Goal: Transaction & Acquisition: Purchase product/service

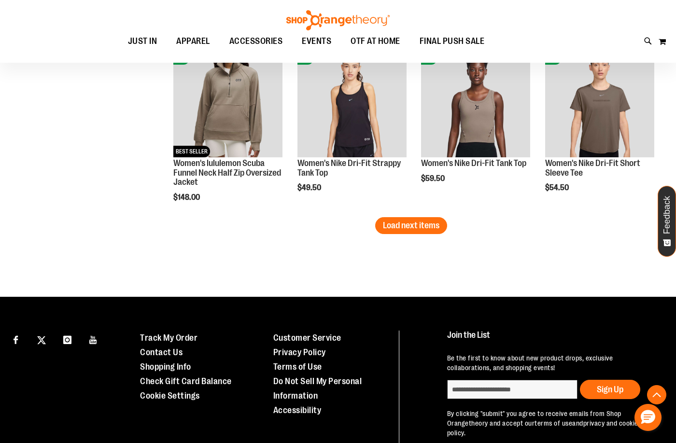
scroll to position [1545, 0]
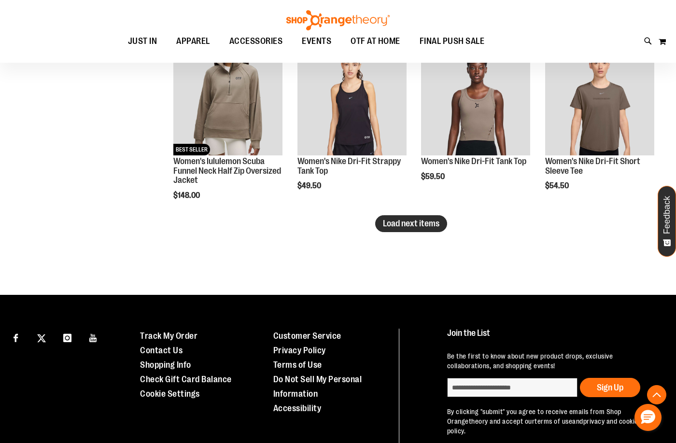
click at [405, 221] on span "Load next items" at bounding box center [411, 224] width 57 height 10
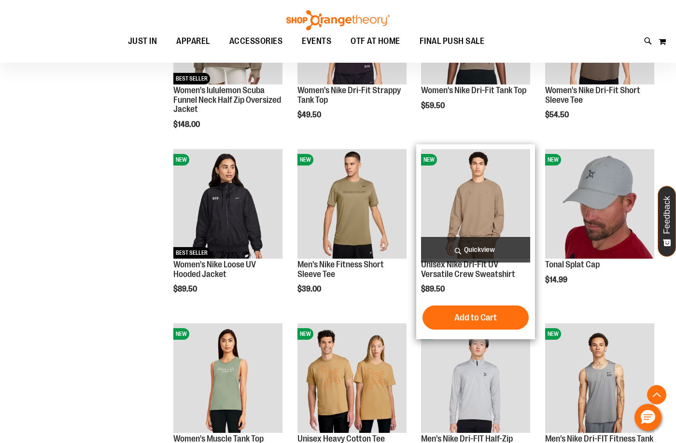
scroll to position [1642, 0]
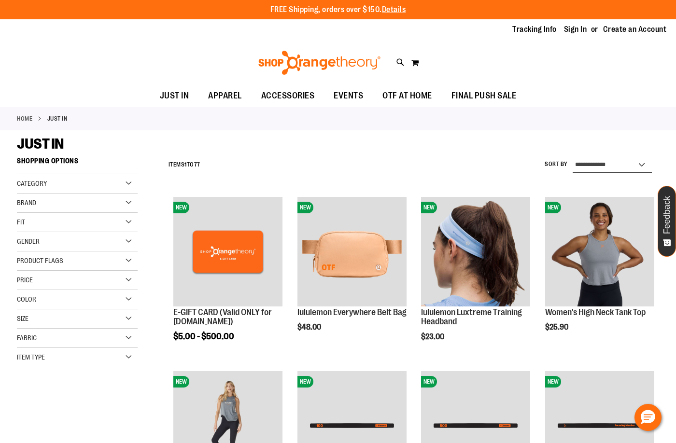
click at [610, 166] on select "**********" at bounding box center [612, 164] width 79 height 15
select select "*********"
click at [573, 157] on select "**********" at bounding box center [612, 164] width 79 height 15
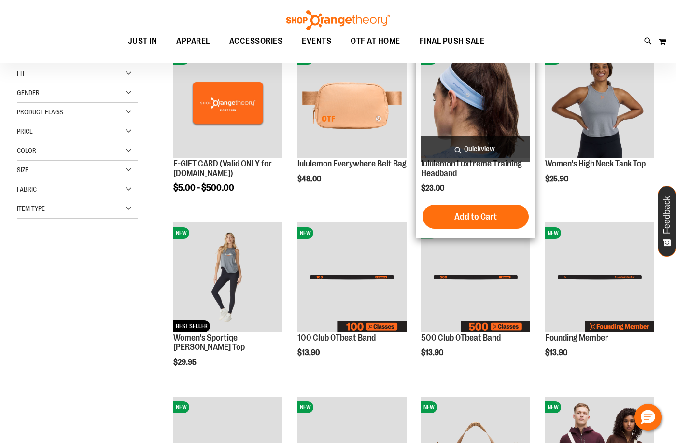
scroll to position [153, 0]
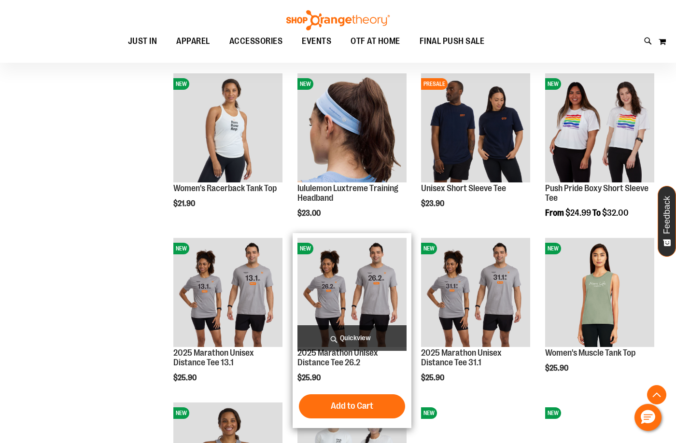
scroll to position [636, 0]
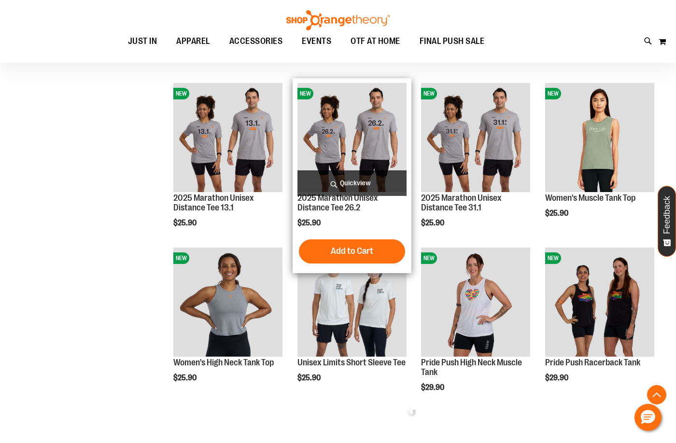
scroll to position [781, 0]
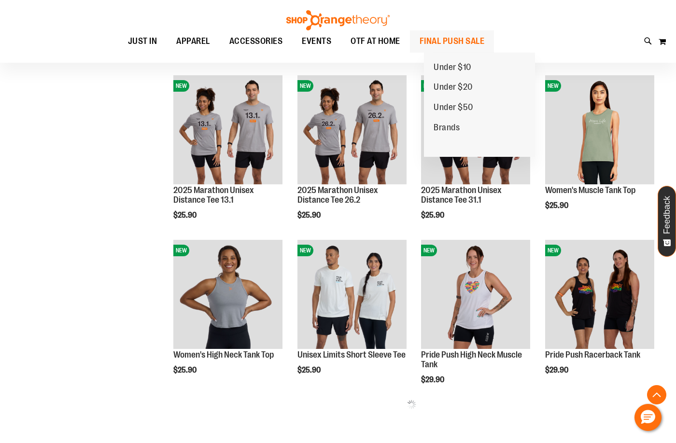
click at [447, 48] on span "FINAL PUSH SALE" at bounding box center [452, 41] width 65 height 22
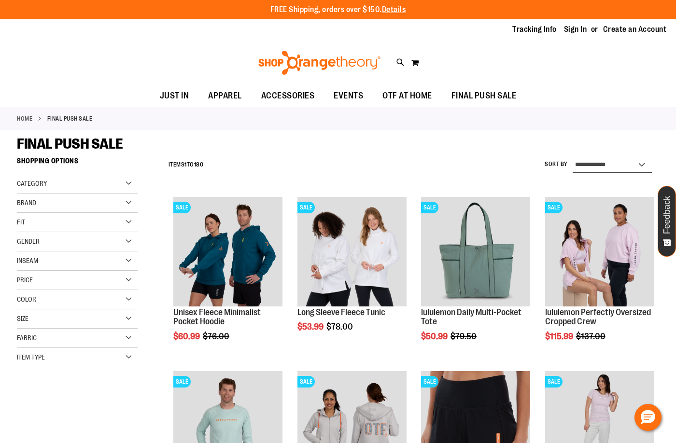
click at [592, 169] on select "**********" at bounding box center [612, 164] width 79 height 15
select select "*********"
click at [573, 157] on select "**********" at bounding box center [612, 164] width 79 height 15
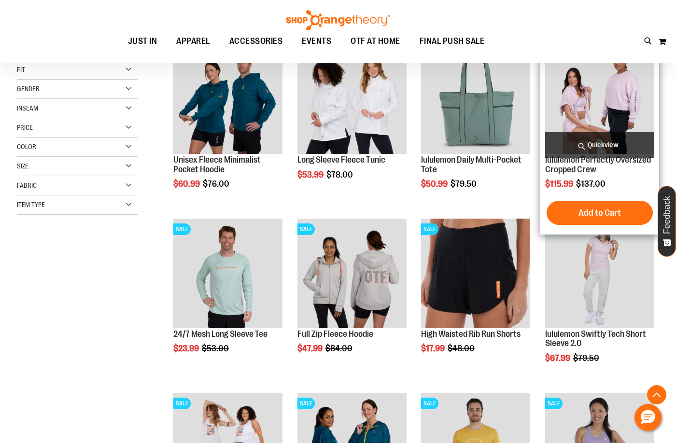
scroll to position [153, 0]
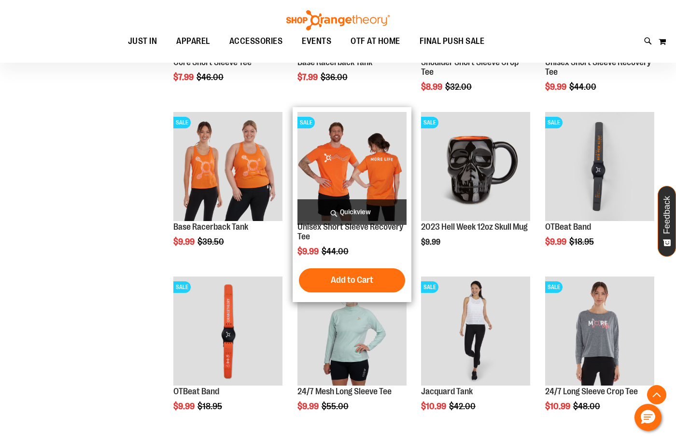
scroll to position [628, 0]
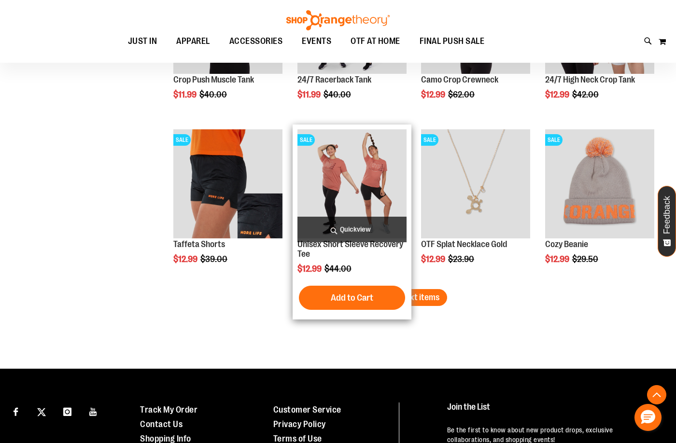
scroll to position [1400, 0]
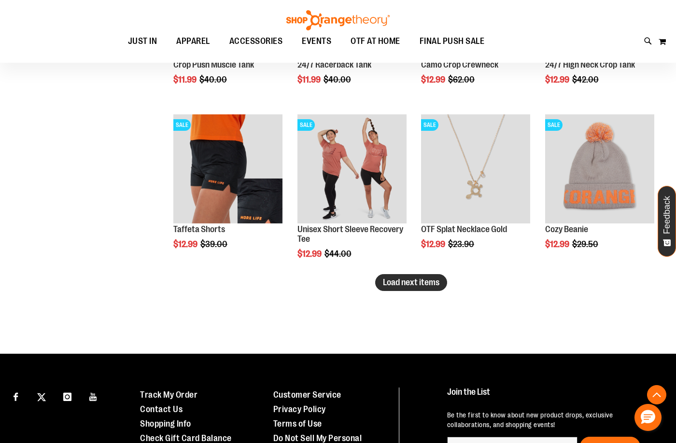
click at [397, 281] on span "Load next items" at bounding box center [411, 283] width 57 height 10
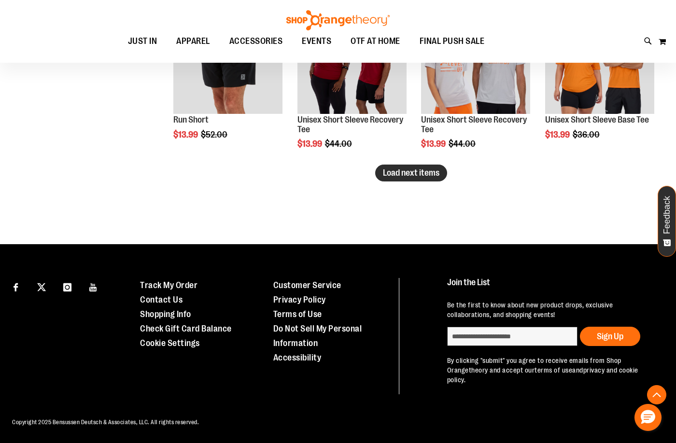
scroll to position [2005, 0]
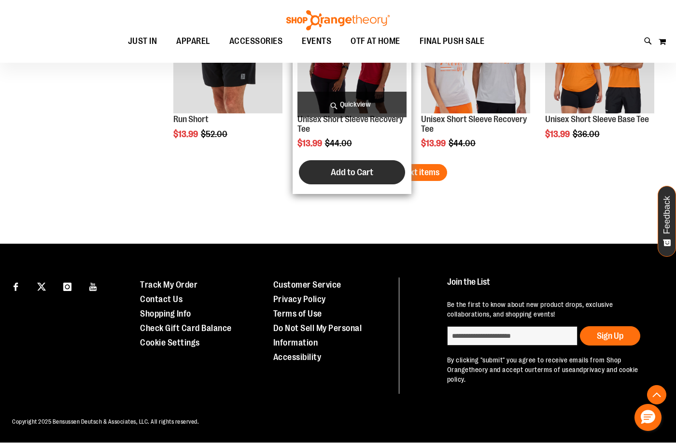
click at [398, 162] on button "Add to Cart" at bounding box center [352, 172] width 106 height 24
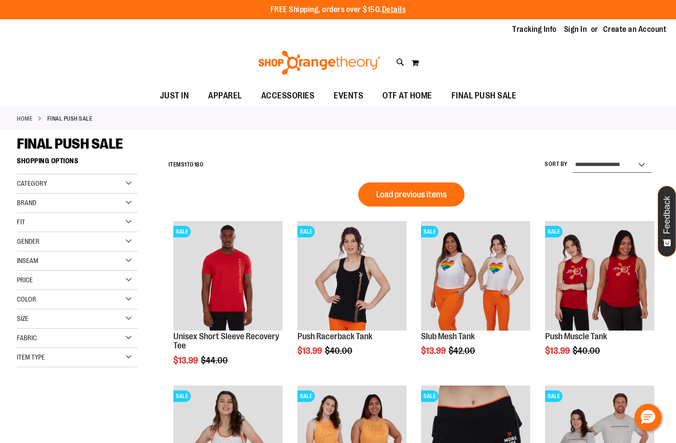
click at [599, 170] on select "**********" at bounding box center [612, 164] width 79 height 15
click at [573, 157] on select "**********" at bounding box center [612, 164] width 79 height 15
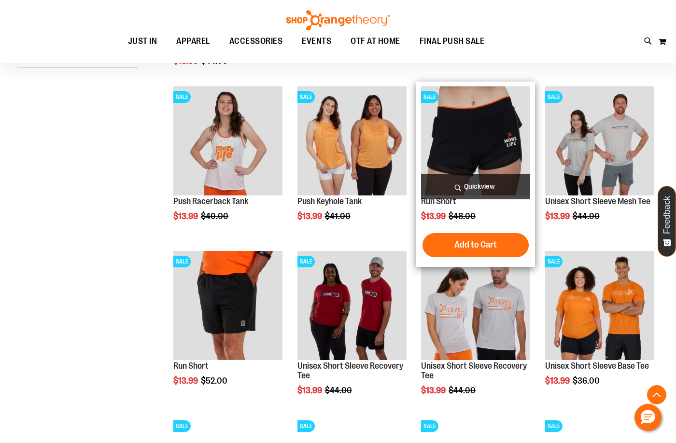
scroll to position [72, 0]
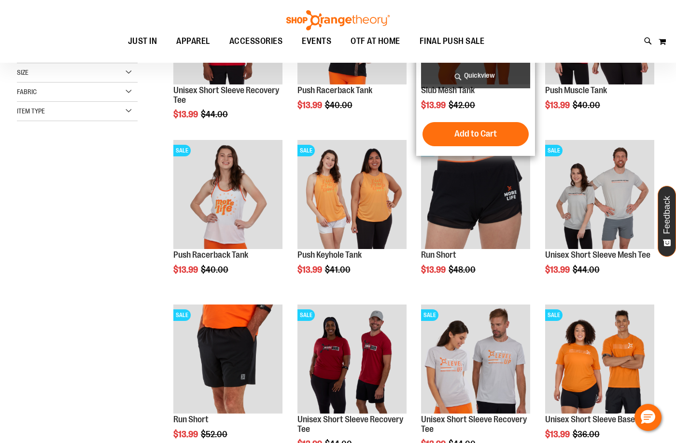
scroll to position [144, 0]
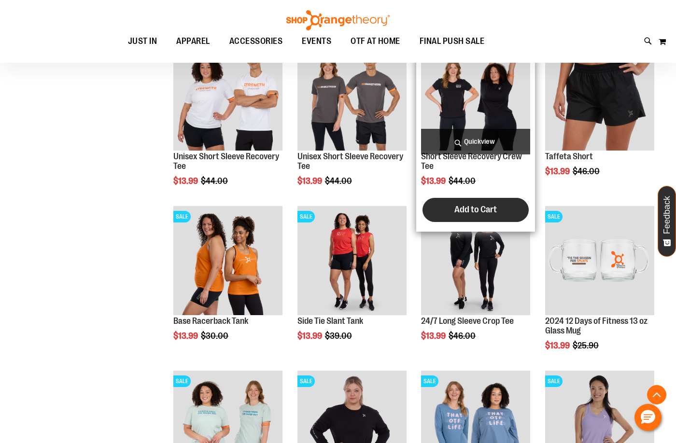
scroll to position [579, 0]
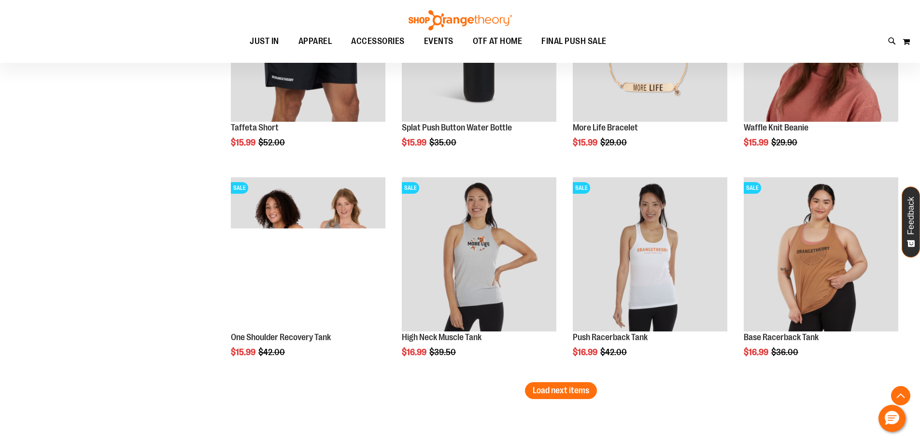
scroll to position [1619, 0]
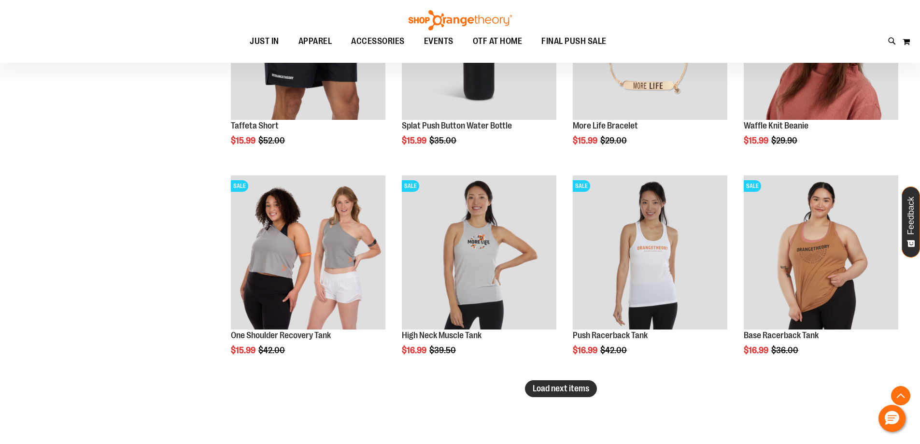
click at [541, 387] on span "Load next items" at bounding box center [561, 389] width 57 height 10
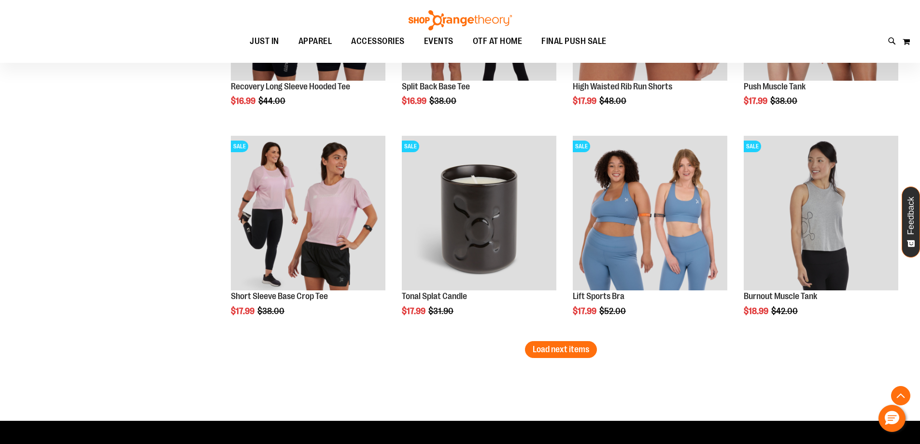
scroll to position [2288, 0]
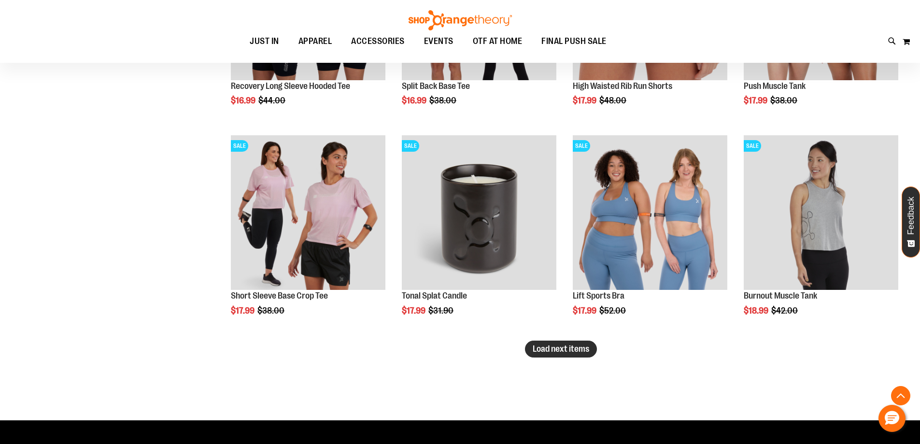
click at [562, 355] on button "Load next items" at bounding box center [561, 349] width 72 height 17
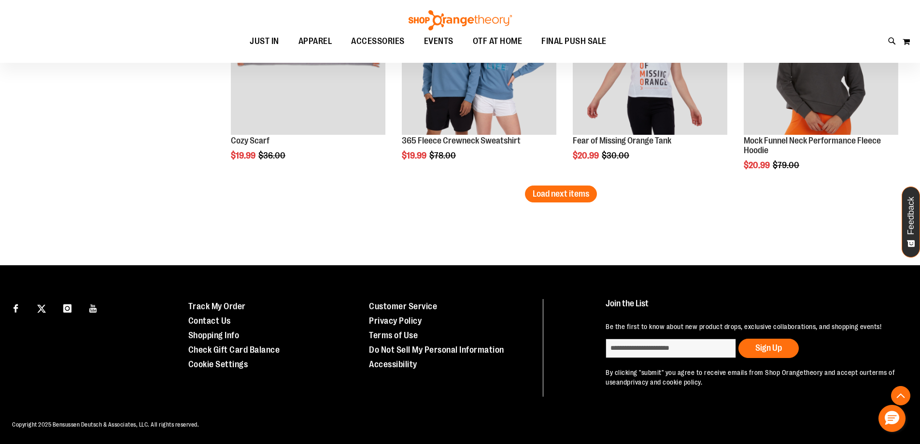
scroll to position [3077, 0]
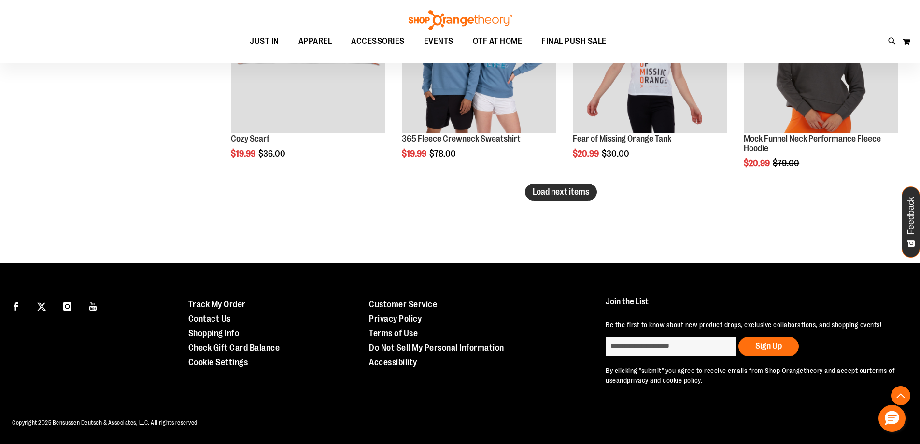
click at [578, 197] on button "Load next items" at bounding box center [561, 192] width 72 height 17
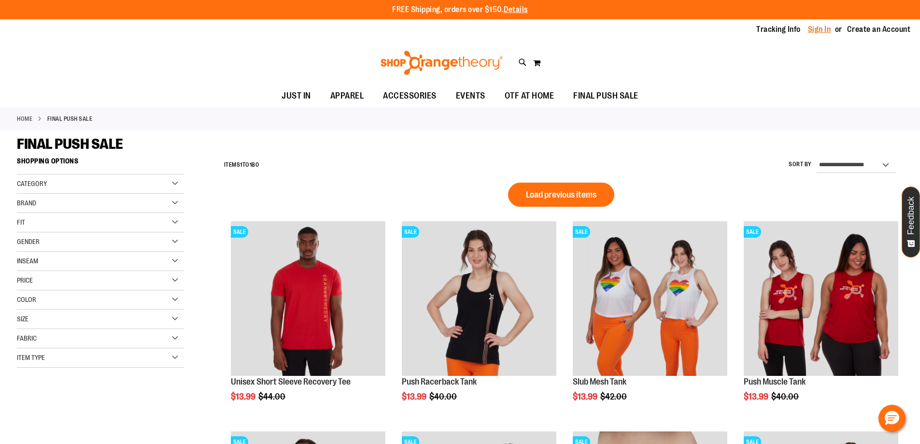
click at [676, 30] on link "Sign In" at bounding box center [819, 29] width 23 height 11
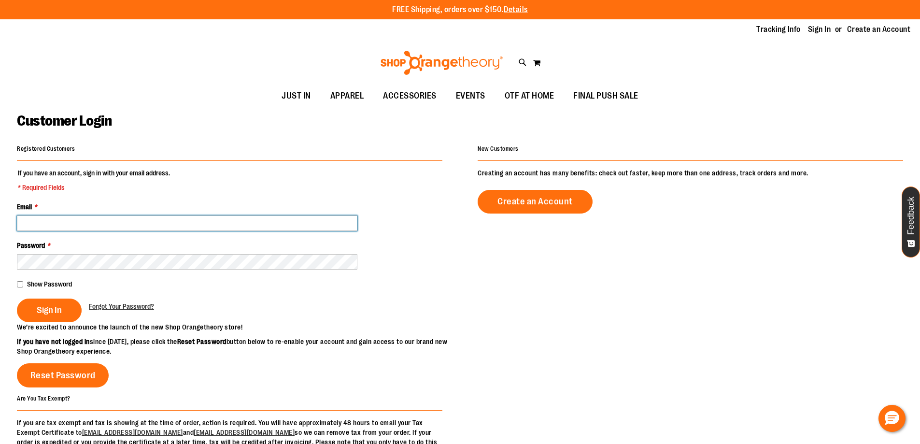
paste input "**********"
type input "**********"
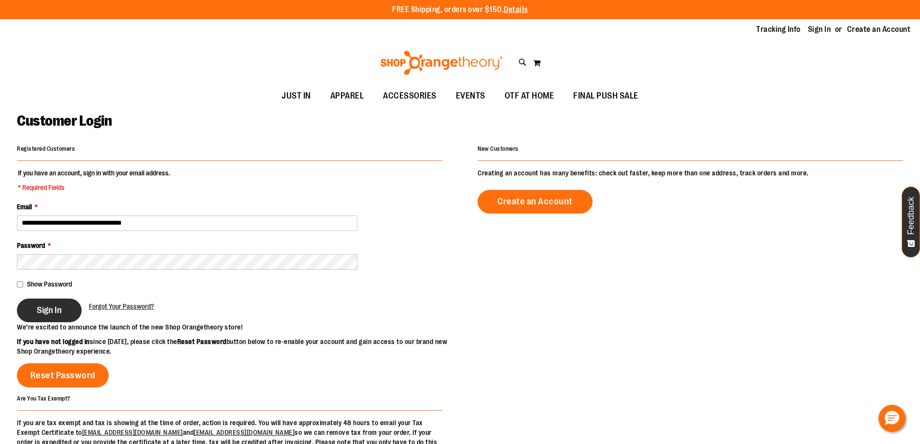
click at [56, 309] on span "Sign In" at bounding box center [49, 310] width 25 height 11
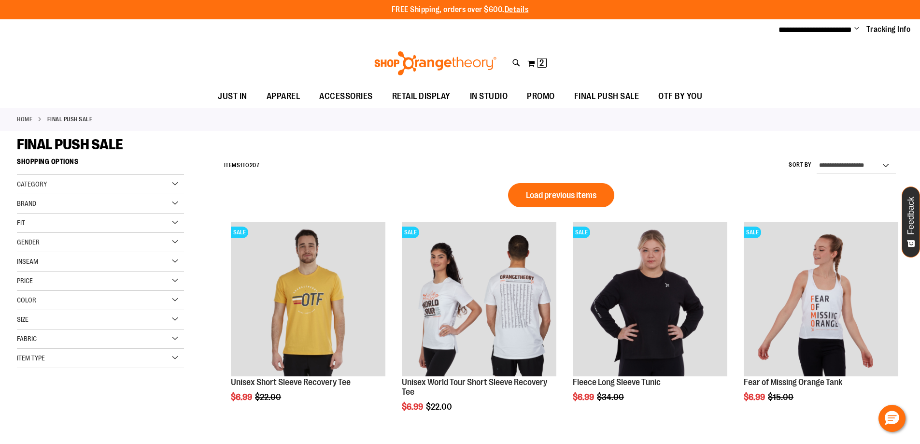
click at [899, 164] on div "**********" at bounding box center [561, 165] width 684 height 25
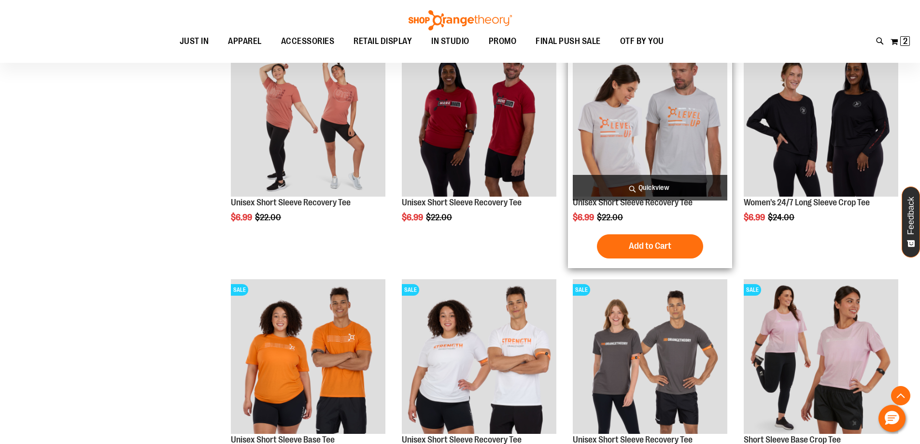
scroll to position [940, 0]
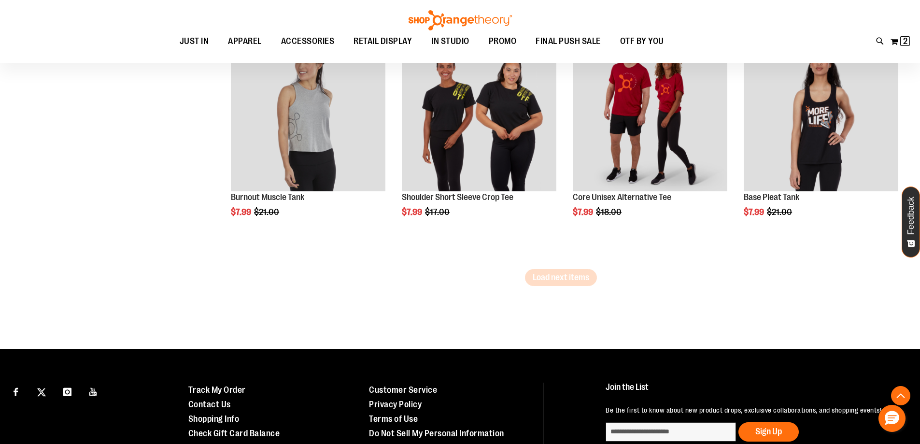
scroll to position [2086, 0]
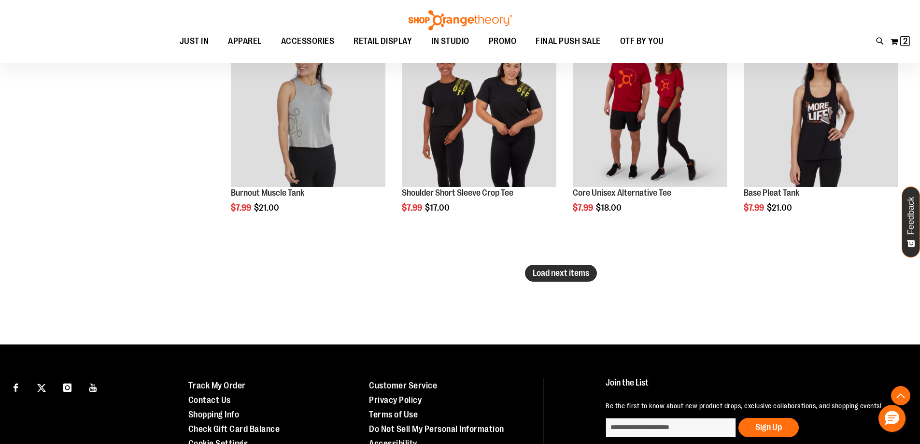
click at [586, 272] on span "Load next items" at bounding box center [561, 273] width 57 height 10
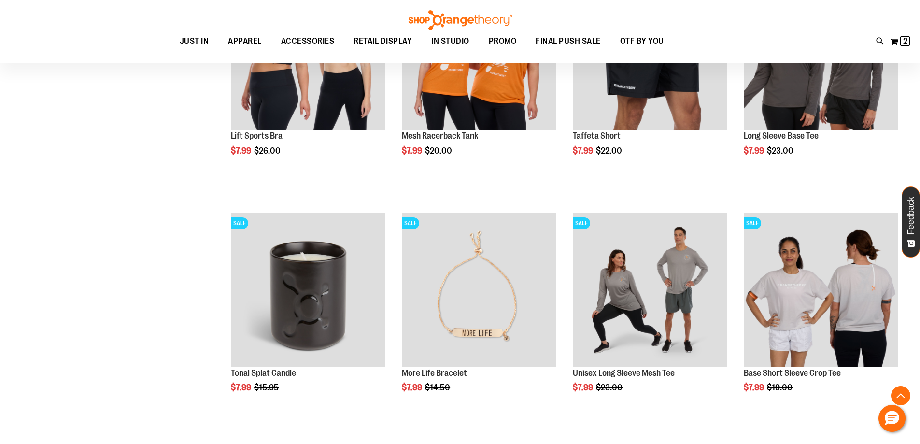
scroll to position [2858, 0]
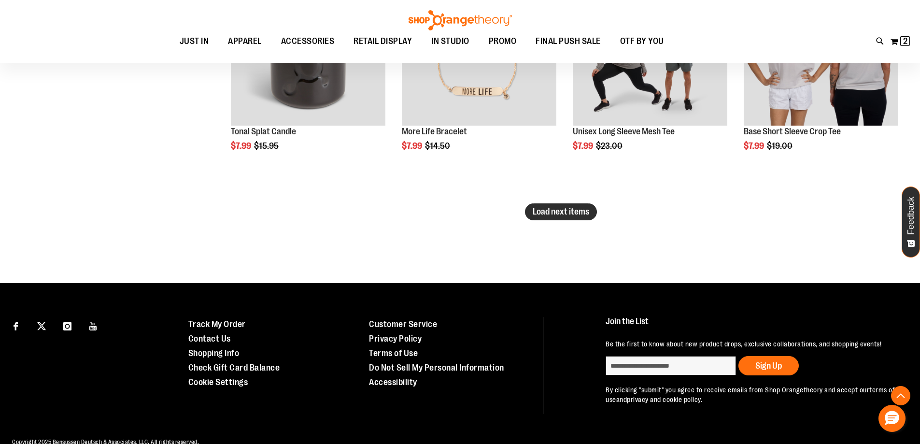
click at [581, 215] on span "Load next items" at bounding box center [561, 212] width 57 height 10
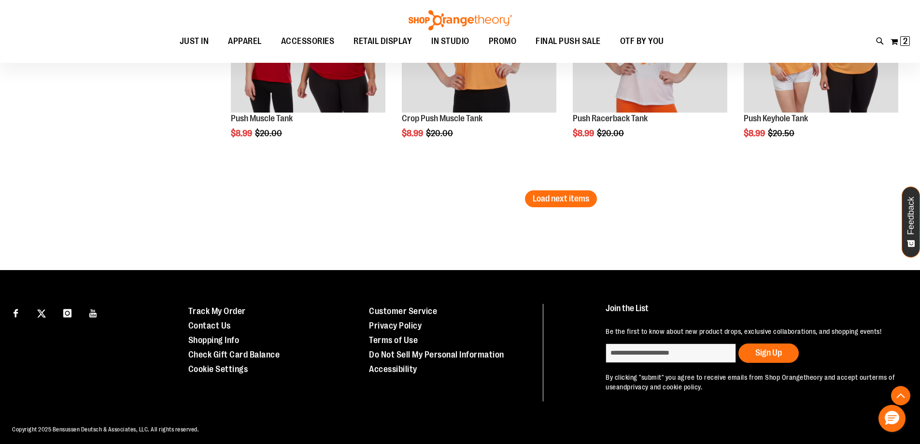
scroll to position [3583, 0]
click at [536, 195] on span "Load next items" at bounding box center [561, 198] width 57 height 10
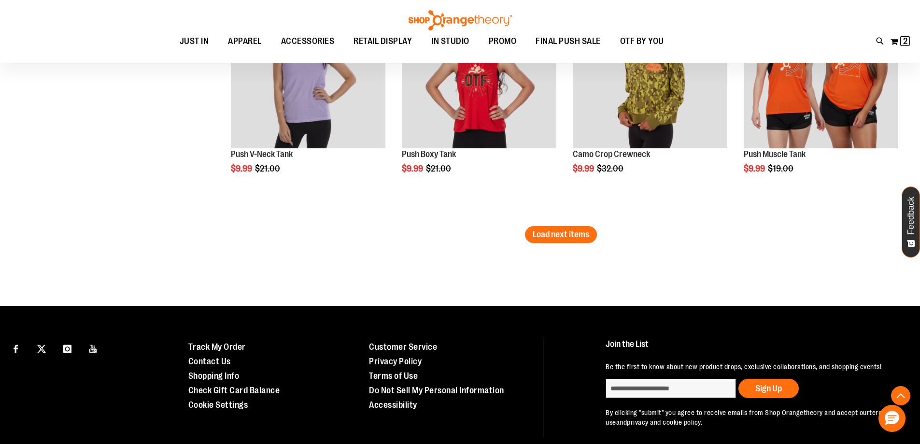
scroll to position [4259, 0]
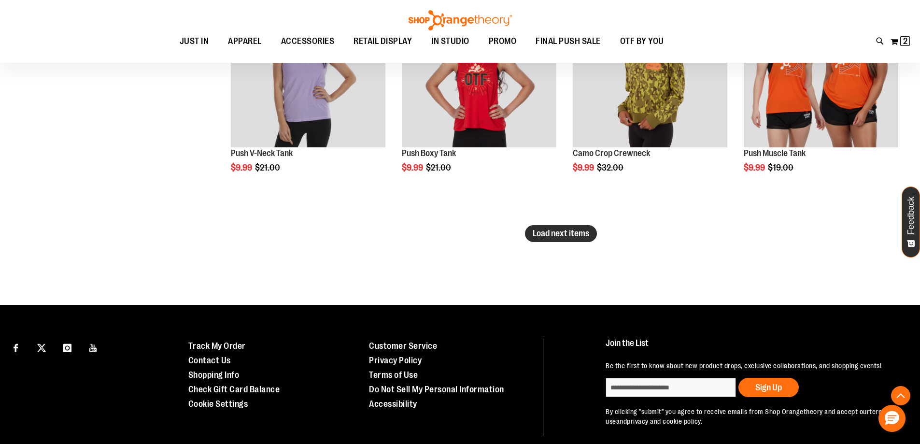
click at [566, 237] on span "Load next items" at bounding box center [561, 234] width 57 height 10
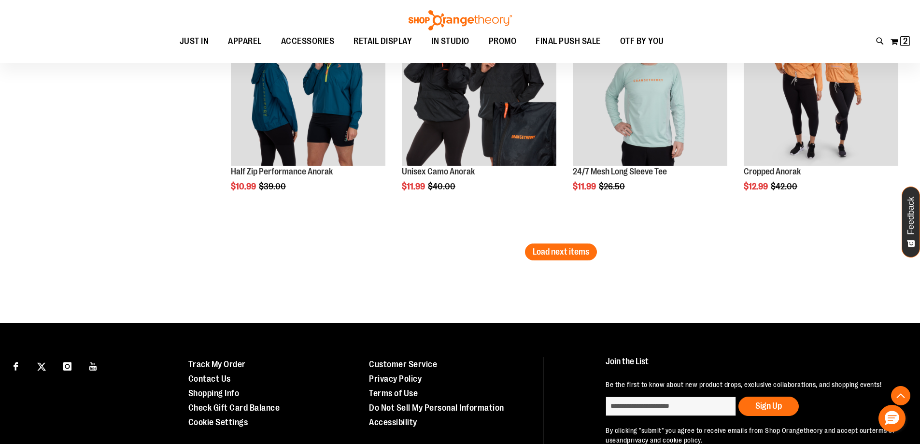
scroll to position [4984, 0]
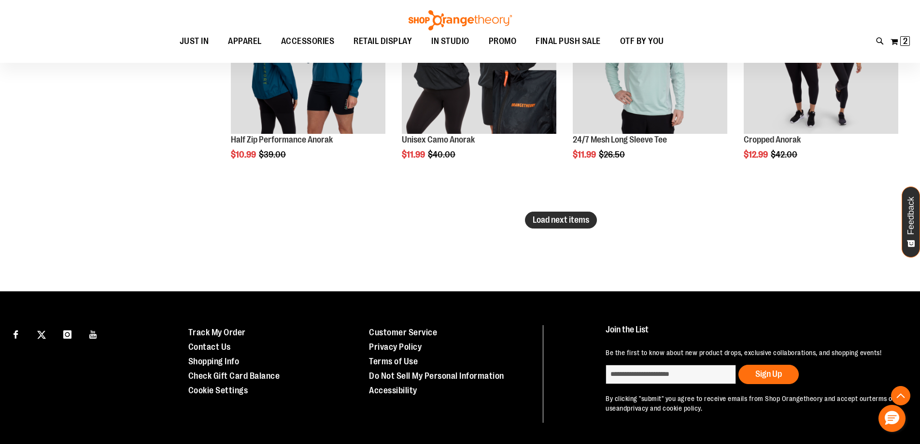
click at [569, 226] on button "Load next items" at bounding box center [561, 220] width 72 height 17
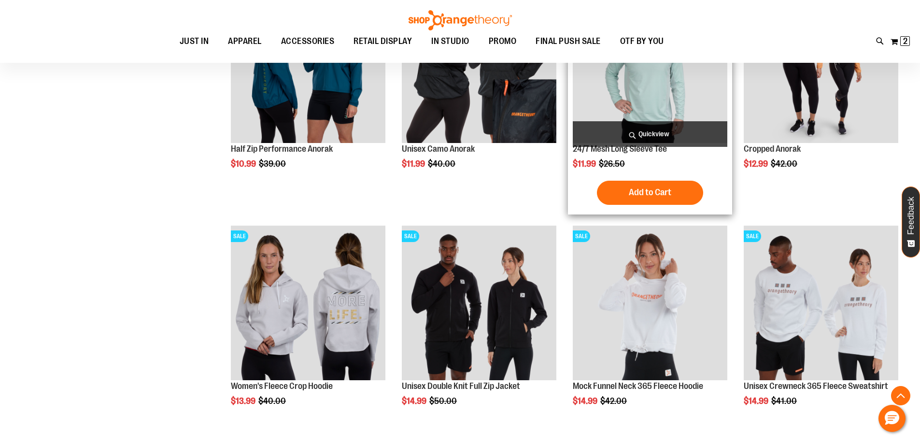
scroll to position [4984, 0]
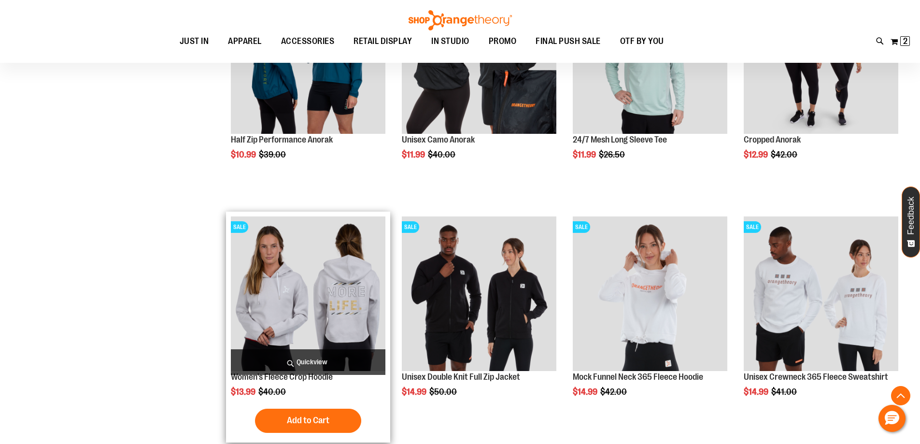
click at [359, 287] on img "product" at bounding box center [308, 293] width 155 height 155
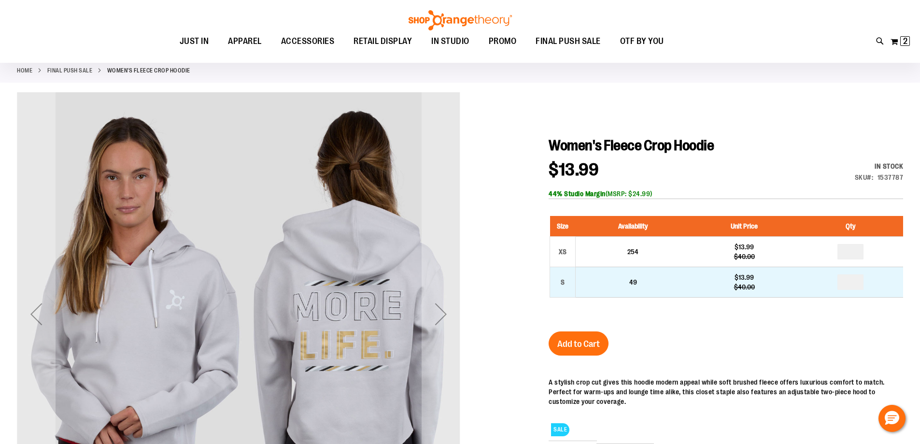
scroll to position [48, 0]
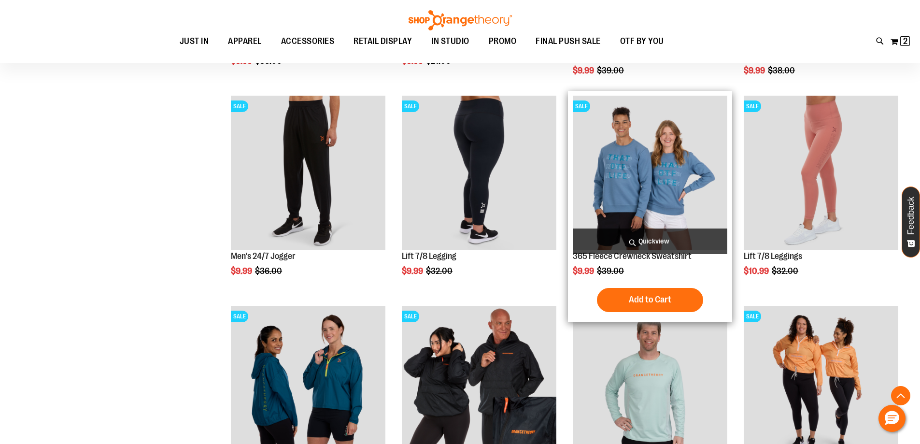
scroll to position [386, 0]
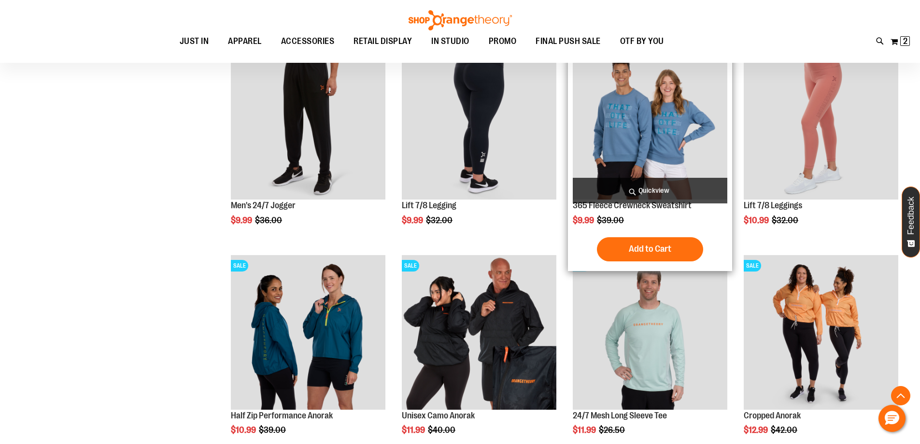
click at [614, 162] on img "product" at bounding box center [650, 122] width 155 height 155
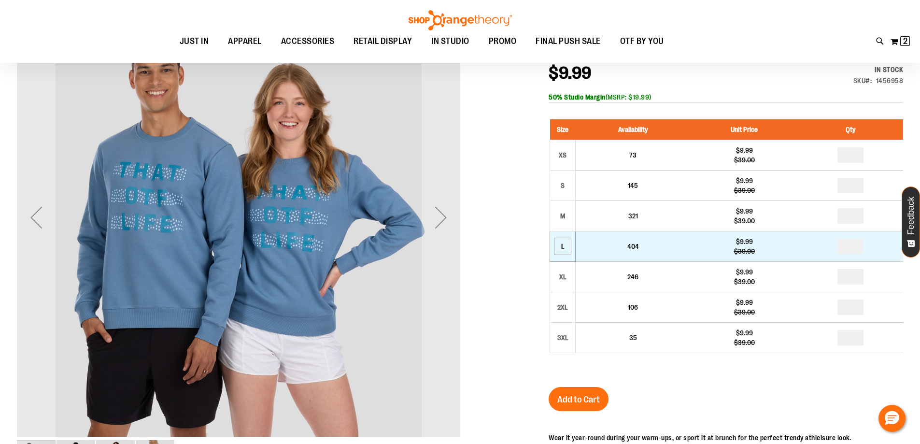
scroll to position [144, 0]
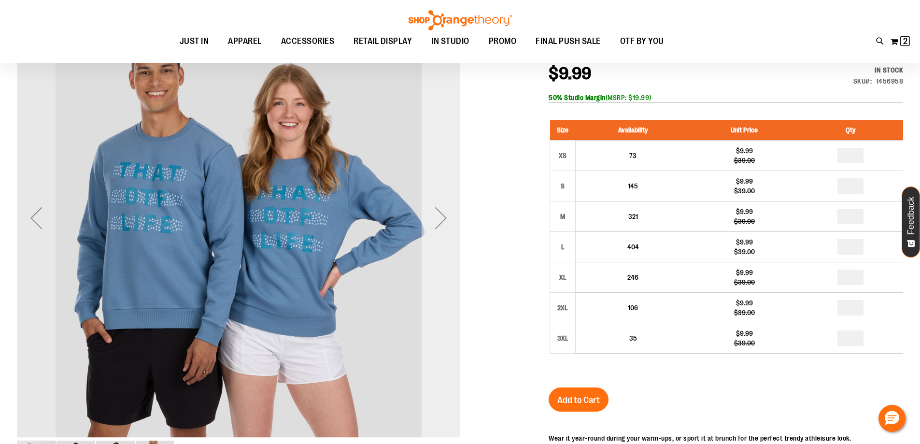
click at [437, 219] on div "Next" at bounding box center [441, 218] width 39 height 39
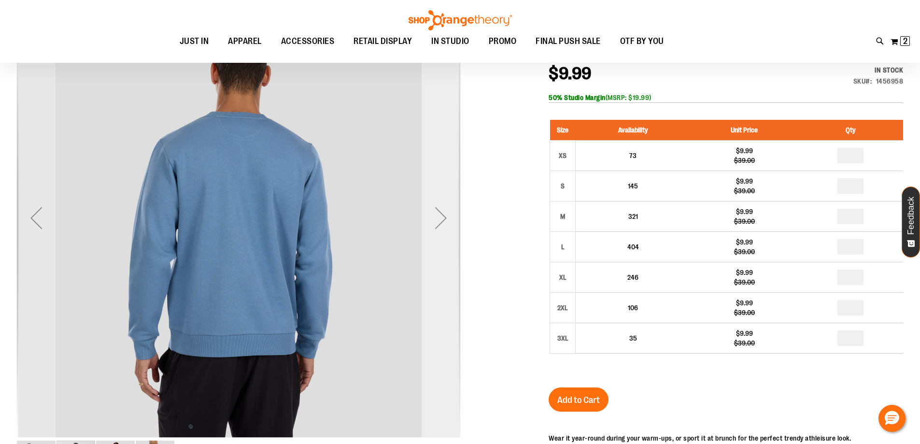
click at [443, 218] on div "Next" at bounding box center [441, 218] width 39 height 39
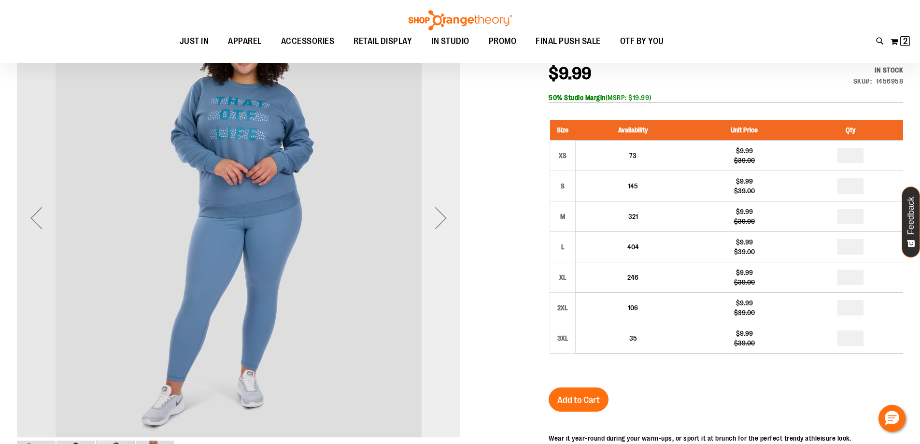
click at [443, 218] on div "Next" at bounding box center [441, 218] width 39 height 39
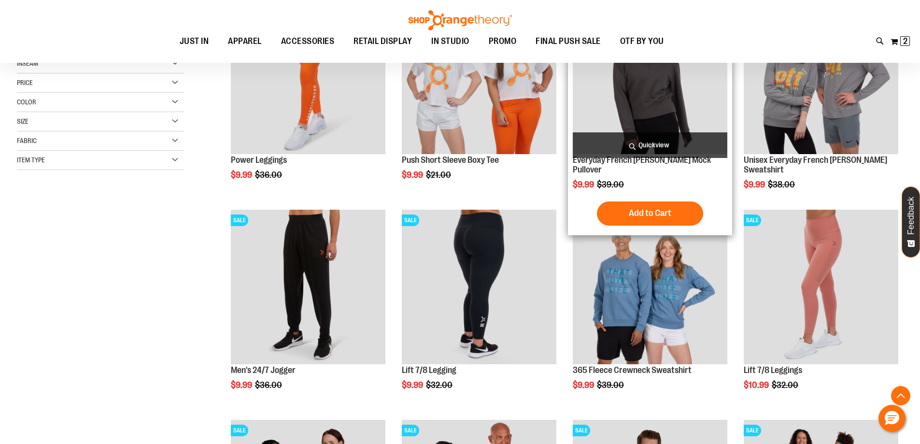
scroll to position [96, 0]
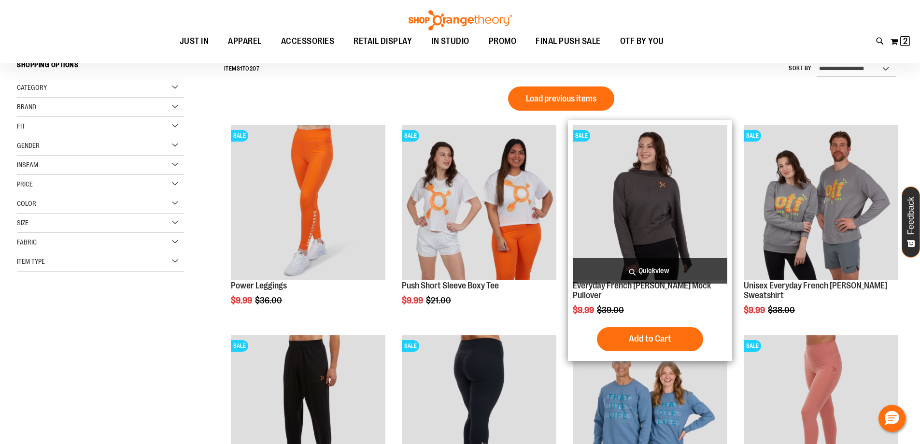
click at [637, 213] on img "product" at bounding box center [650, 202] width 155 height 155
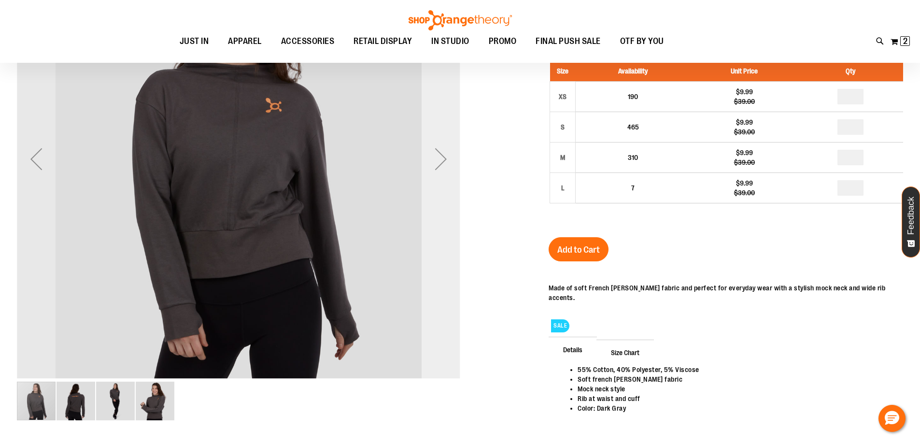
scroll to position [48, 0]
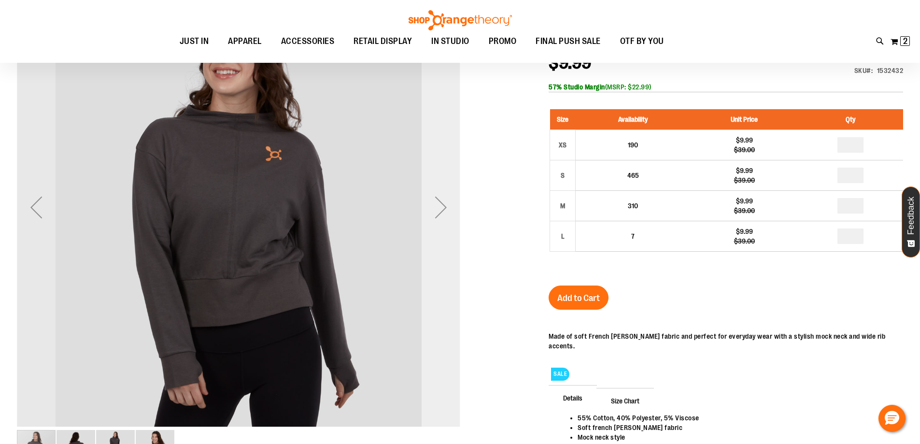
click at [444, 210] on div "Next" at bounding box center [441, 207] width 39 height 39
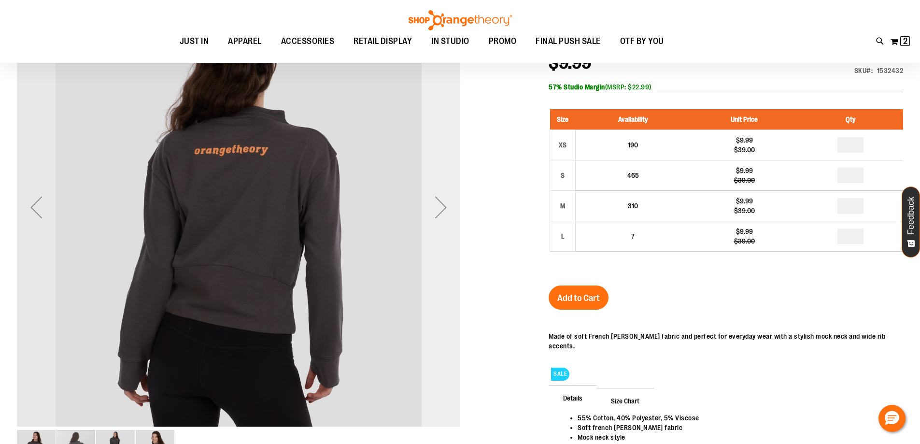
click at [444, 211] on div "Next" at bounding box center [441, 207] width 39 height 39
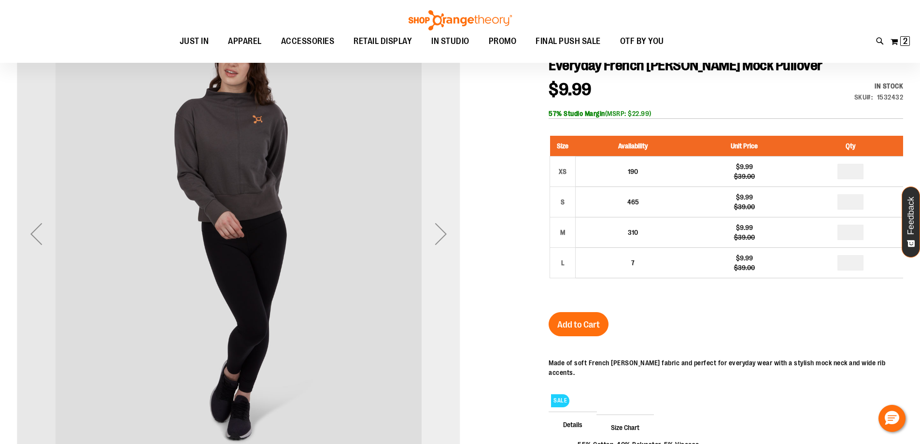
scroll to position [96, 0]
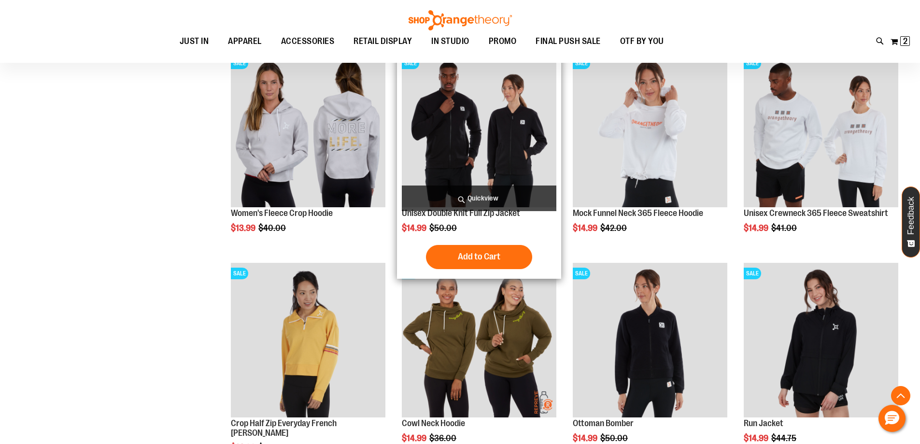
scroll to position [693, 0]
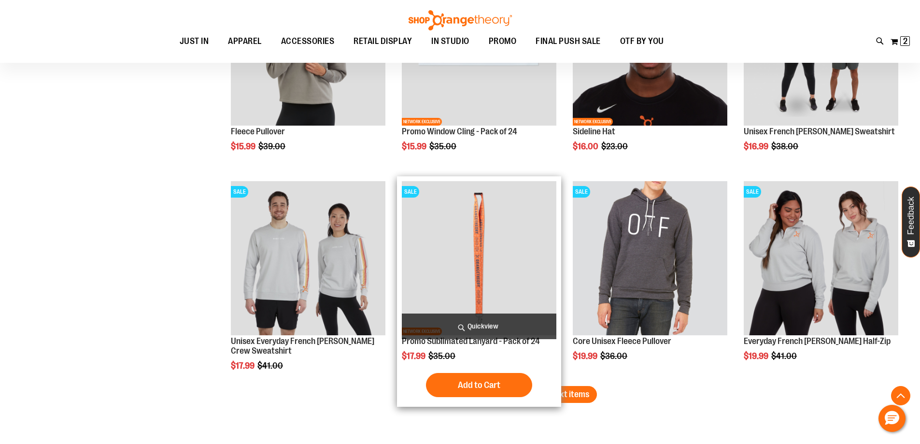
scroll to position [1659, 0]
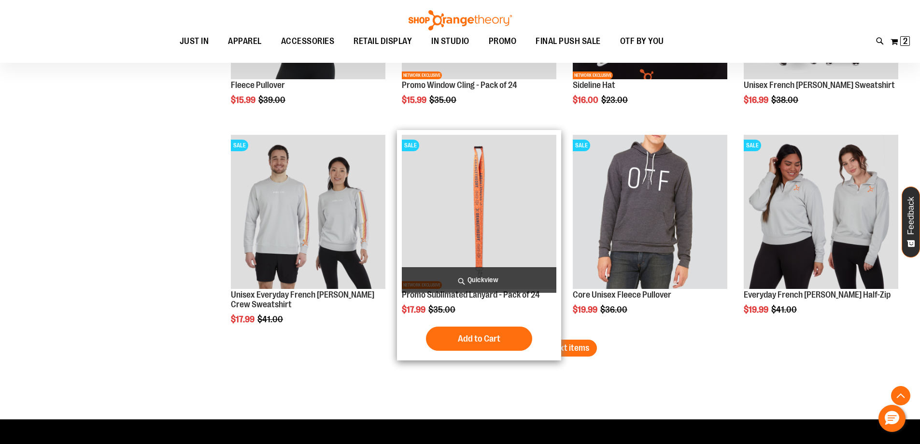
click at [536, 344] on div "Add to Cart In stock" at bounding box center [479, 339] width 155 height 24
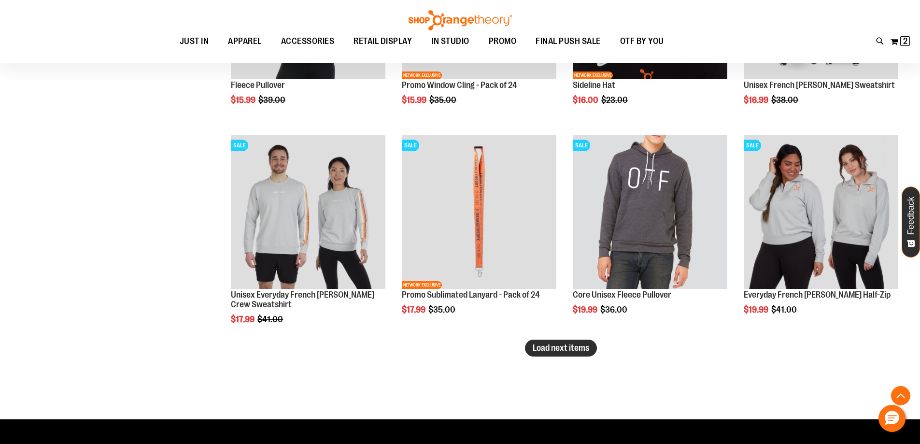
click at [568, 349] on span "Load next items" at bounding box center [561, 348] width 57 height 10
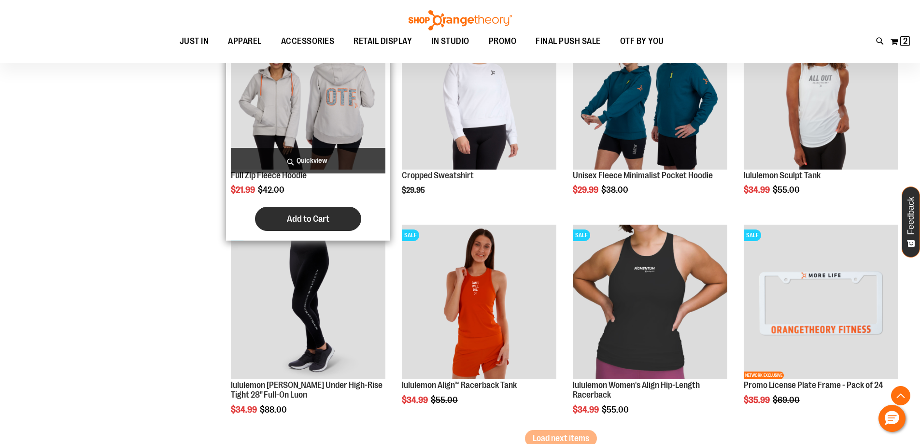
scroll to position [2239, 0]
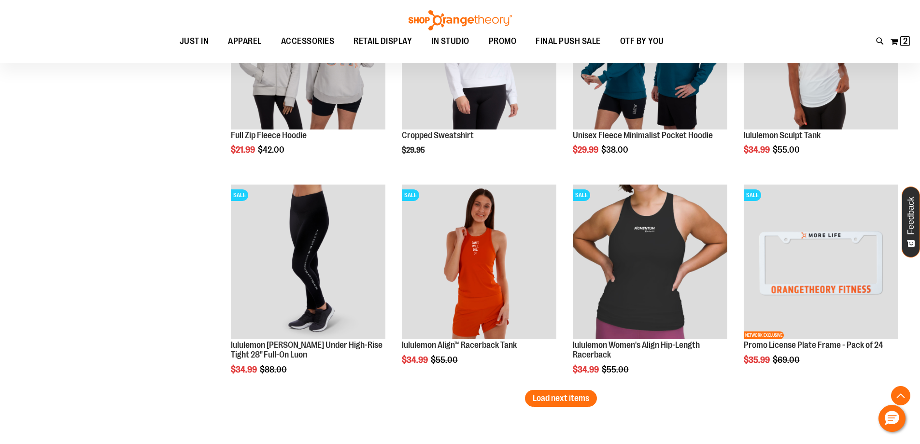
click at [578, 406] on button "Load next items" at bounding box center [561, 398] width 72 height 17
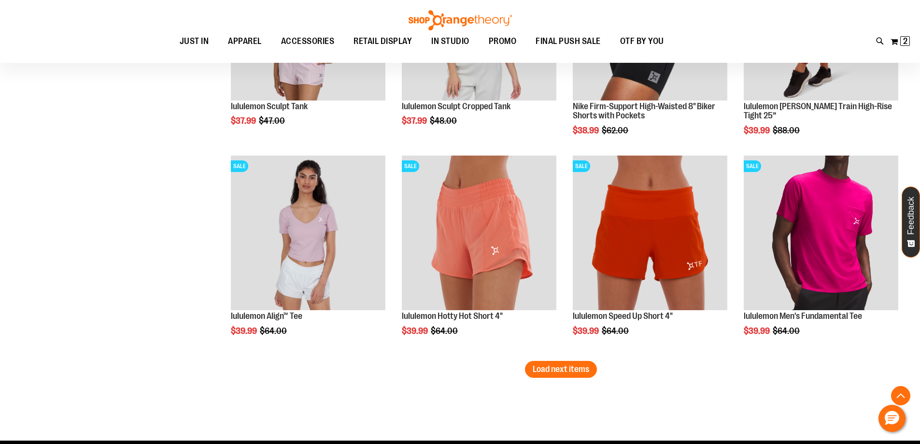
scroll to position [2915, 0]
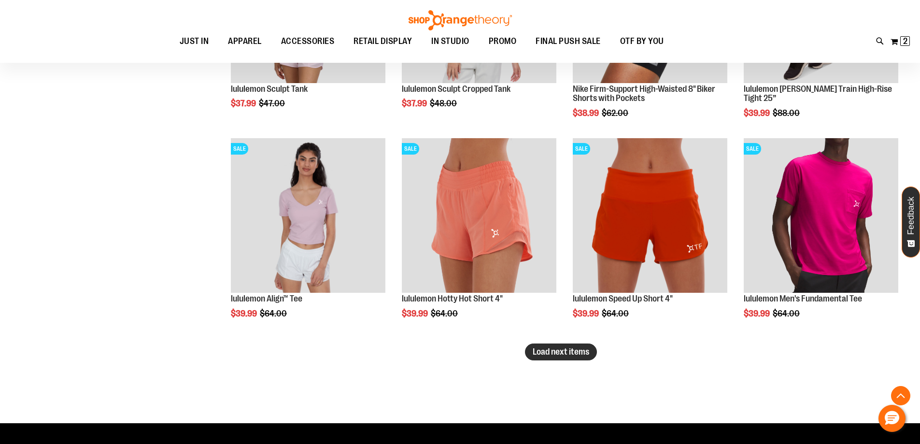
click at [568, 349] on span "Load next items" at bounding box center [561, 352] width 57 height 10
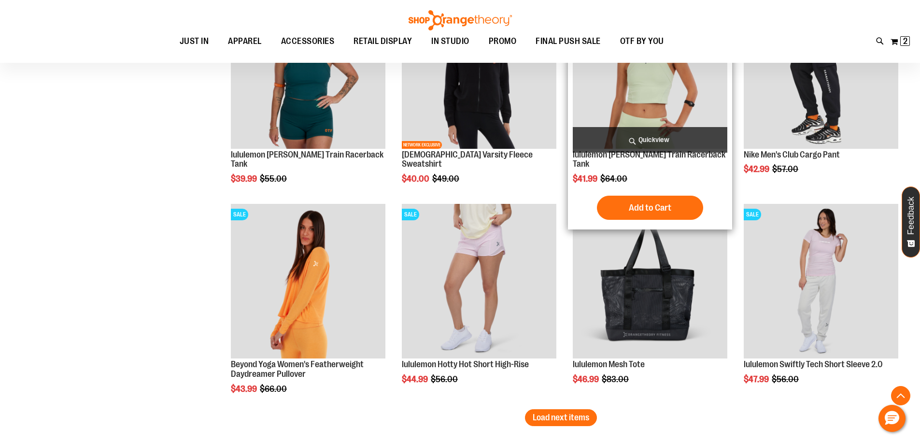
scroll to position [3495, 0]
